Goal: Task Accomplishment & Management: Manage account settings

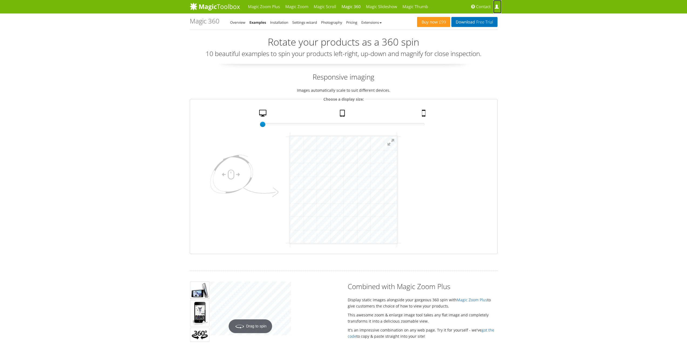
click at [499, 6] on link "My Account" at bounding box center [497, 6] width 8 height 13
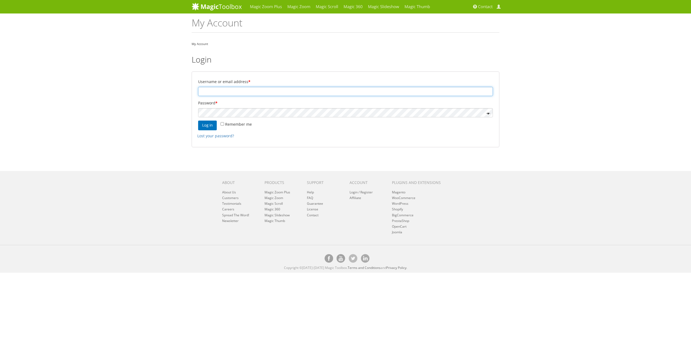
click at [227, 91] on input "Username or email address *" at bounding box center [345, 91] width 295 height 9
type input "info@veebihai.ee"
click at [184, 114] on div "Magic Zoom Plus Magic Zoom Magic Scroll Magic 360 Magic Slideshow Magic Thumb" at bounding box center [345, 136] width 691 height 273
click at [221, 5] on img at bounding box center [217, 6] width 50 height 8
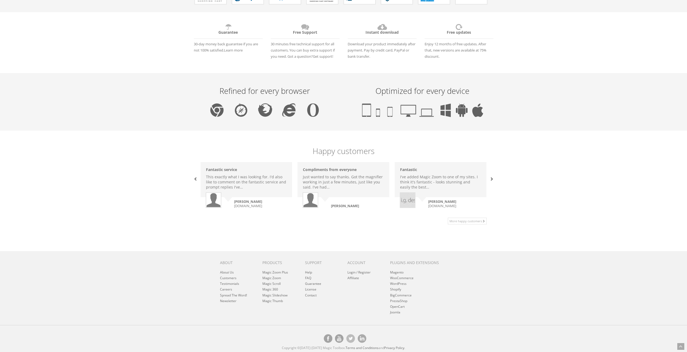
scroll to position [255, 0]
click at [367, 271] on link "Login / Register" at bounding box center [358, 271] width 23 height 5
